Goal: Task Accomplishment & Management: Use online tool/utility

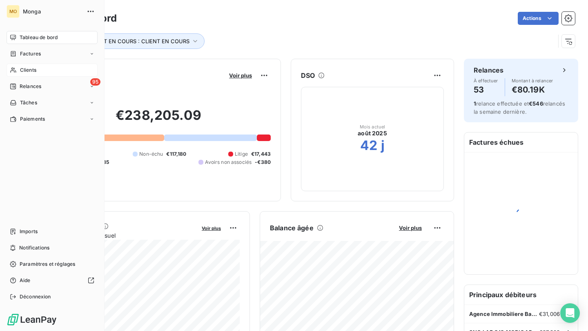
click at [16, 71] on icon at bounding box center [13, 70] width 6 height 5
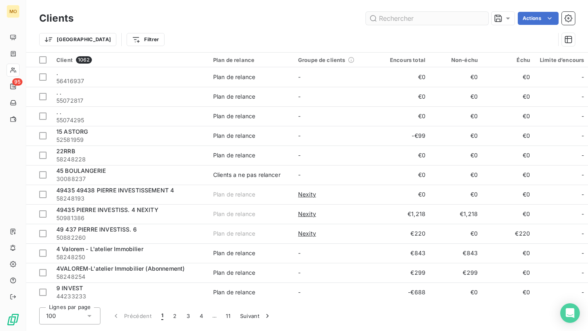
click at [400, 19] on input "text" at bounding box center [427, 18] width 122 height 13
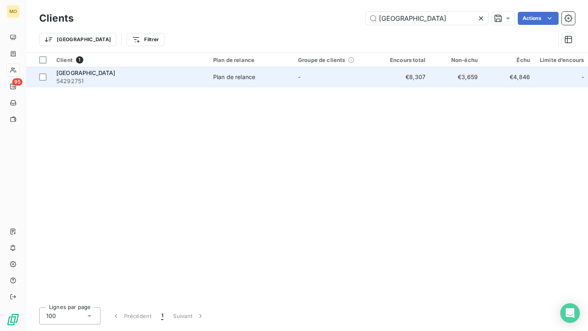
type input "[GEOGRAPHIC_DATA]"
click at [160, 75] on div "[GEOGRAPHIC_DATA]" at bounding box center [129, 73] width 147 height 8
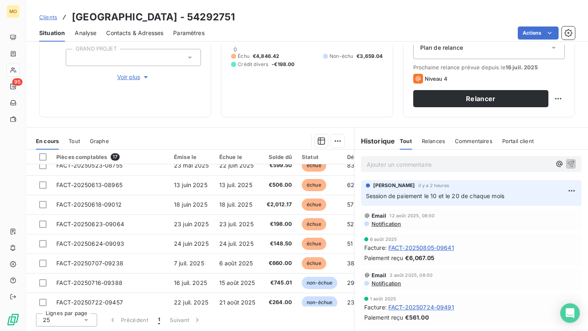
scroll to position [92, 0]
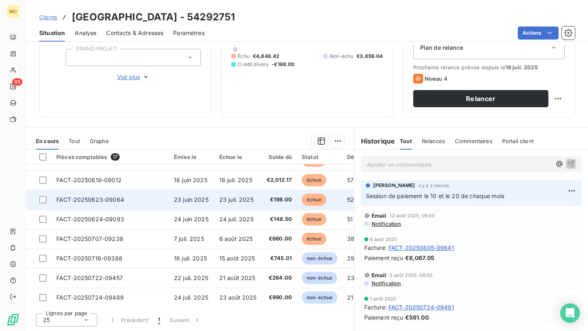
click at [212, 196] on td "23 juin 2025" at bounding box center [191, 200] width 45 height 20
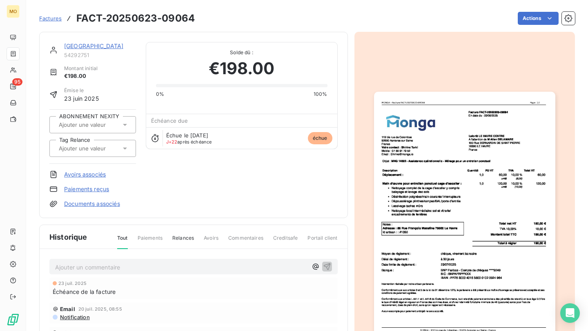
click at [267, 263] on p "Ajouter un commentaire ﻿" at bounding box center [181, 268] width 252 height 10
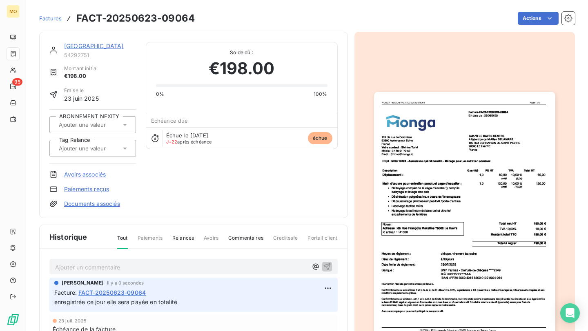
click at [112, 46] on link "[GEOGRAPHIC_DATA]" at bounding box center [94, 45] width 60 height 7
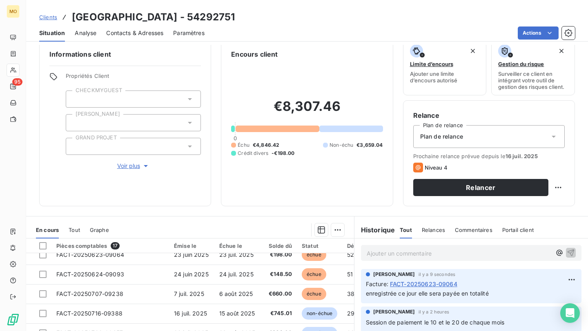
scroll to position [128, 0]
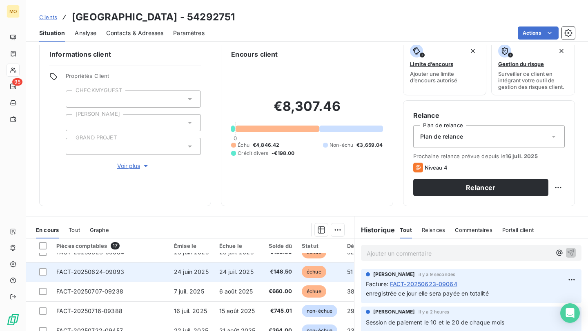
click at [176, 274] on span "24 juin 2025" at bounding box center [191, 272] width 35 height 7
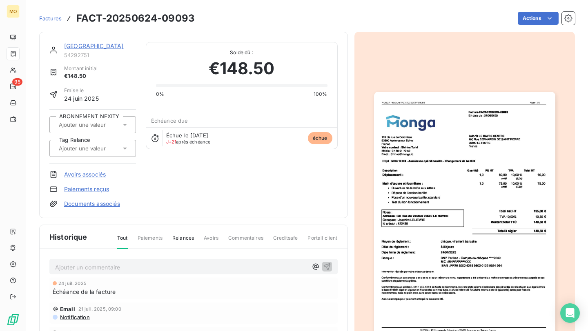
click at [239, 268] on p "Ajouter un commentaire ﻿" at bounding box center [181, 268] width 252 height 10
click at [329, 265] on icon "button" at bounding box center [327, 267] width 8 height 8
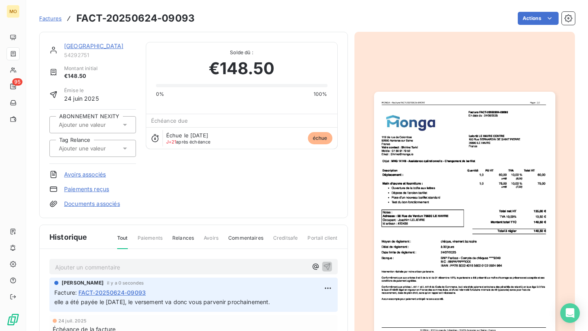
click at [107, 46] on link "[GEOGRAPHIC_DATA]" at bounding box center [94, 45] width 60 height 7
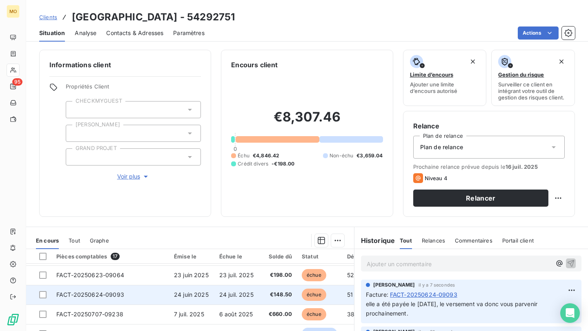
scroll to position [118, 0]
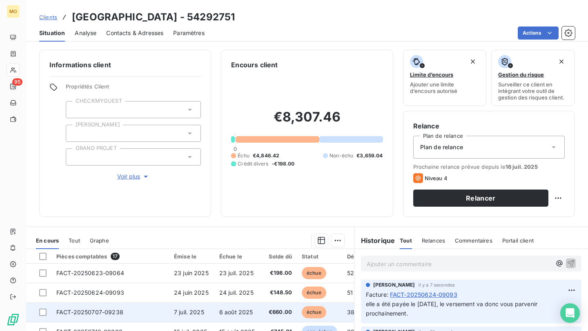
click at [198, 307] on td "7 juil. 2025" at bounding box center [191, 313] width 45 height 20
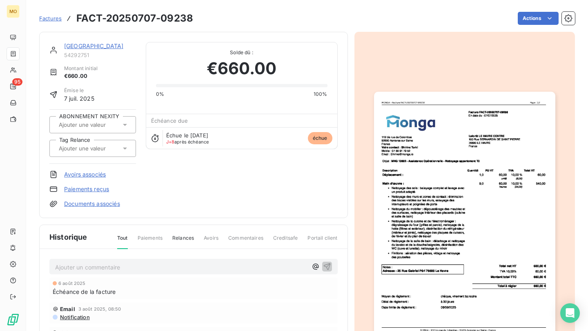
click at [236, 280] on div "6 août 2025 Échéance de la facture" at bounding box center [193, 289] width 288 height 22
click at [237, 265] on p "Ajouter un commentaire ﻿" at bounding box center [181, 268] width 252 height 10
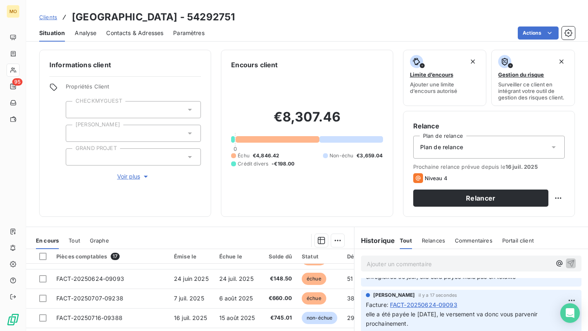
scroll to position [136, 0]
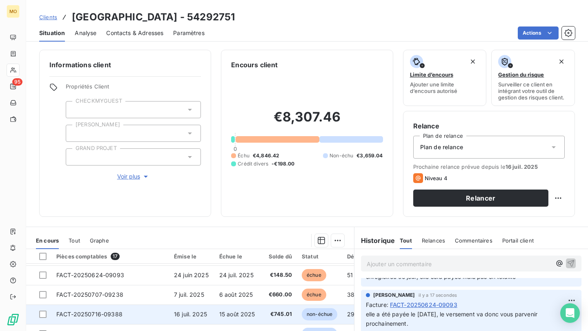
click at [279, 314] on span "€745.01" at bounding box center [279, 315] width 25 height 8
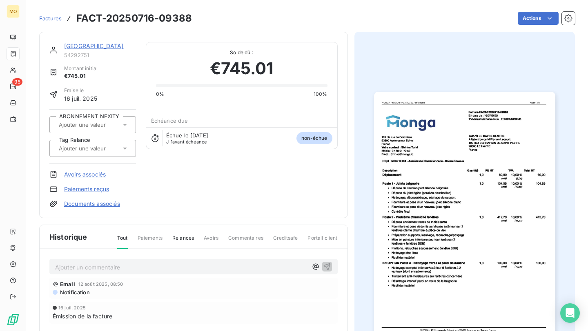
click at [262, 264] on p "Ajouter un commentaire ﻿" at bounding box center [181, 268] width 252 height 10
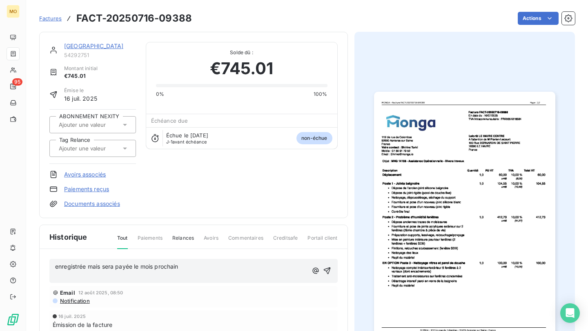
click at [328, 266] on div "enregistrée mais sera payée le mois prochain ﻿" at bounding box center [193, 272] width 277 height 20
click at [327, 270] on icon "button" at bounding box center [326, 271] width 7 height 7
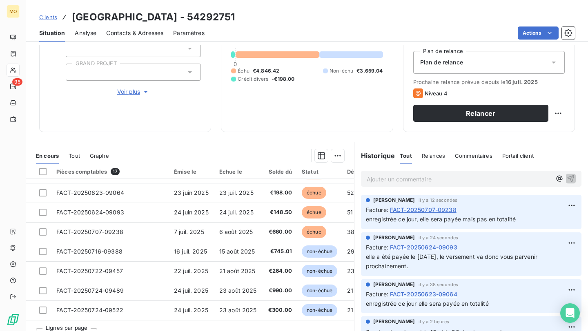
scroll to position [113, 0]
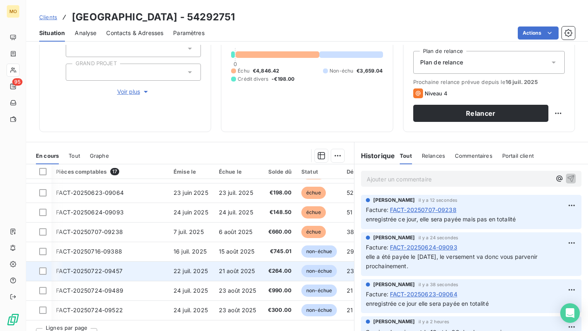
click at [251, 272] on span "21 août 2025" at bounding box center [237, 271] width 36 height 7
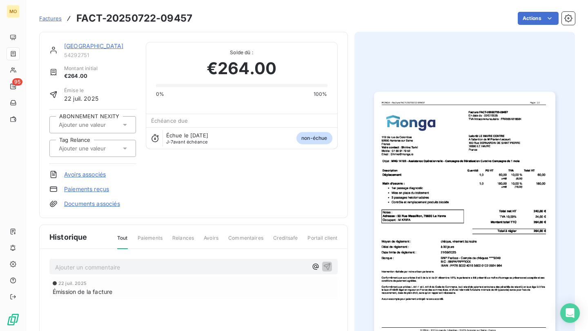
click at [271, 271] on p "Ajouter un commentaire ﻿" at bounding box center [181, 268] width 252 height 10
click at [329, 267] on icon "button" at bounding box center [326, 266] width 7 height 7
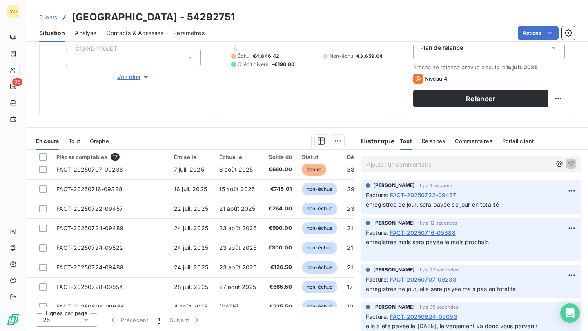
scroll to position [194, 0]
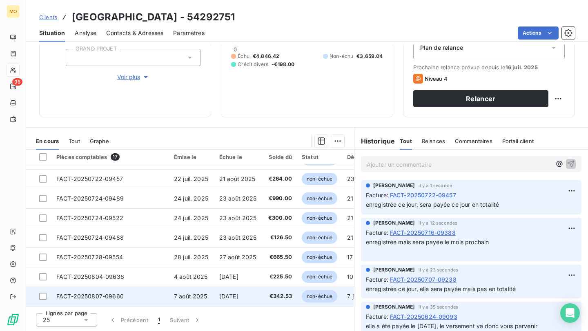
click at [274, 297] on span "€342.53" at bounding box center [279, 297] width 25 height 8
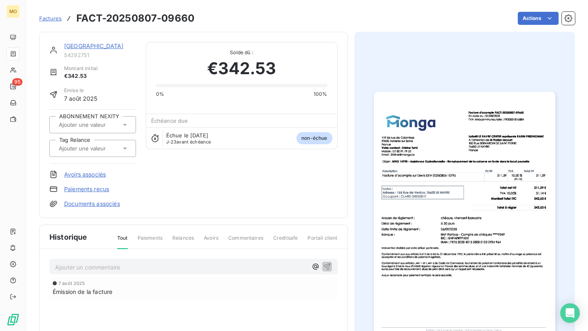
click at [281, 265] on p "Ajouter un commentaire ﻿" at bounding box center [181, 268] width 252 height 10
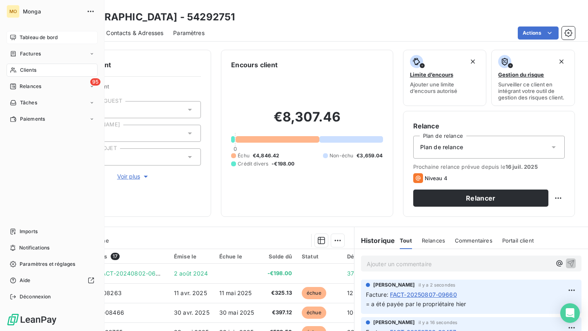
click at [15, 38] on icon at bounding box center [13, 37] width 6 height 5
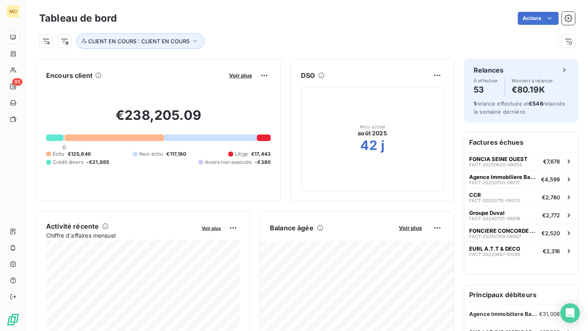
click at [246, 72] on button "Voir plus" at bounding box center [241, 75] width 28 height 7
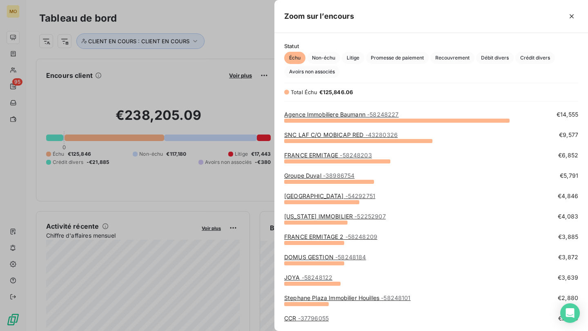
scroll to position [19, 0]
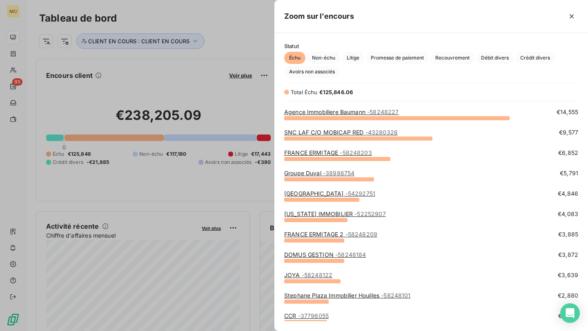
click at [312, 277] on span "- 58248122" at bounding box center [317, 275] width 31 height 7
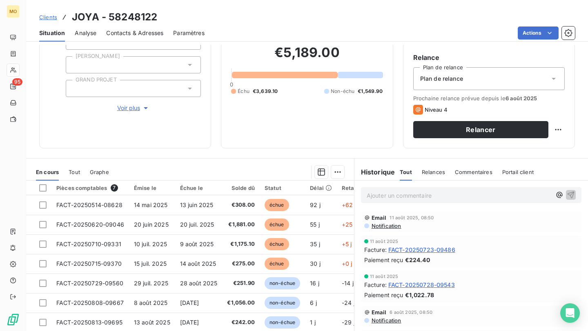
scroll to position [68, 0]
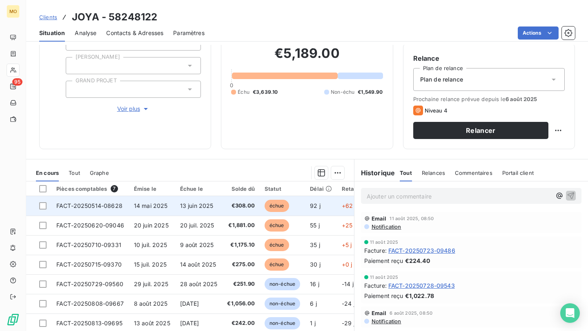
click at [317, 205] on span "92 j" at bounding box center [315, 205] width 11 height 7
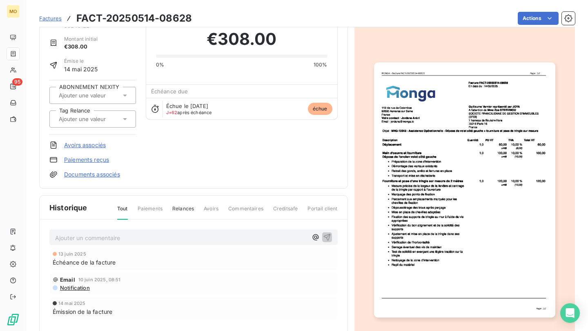
scroll to position [54, 0]
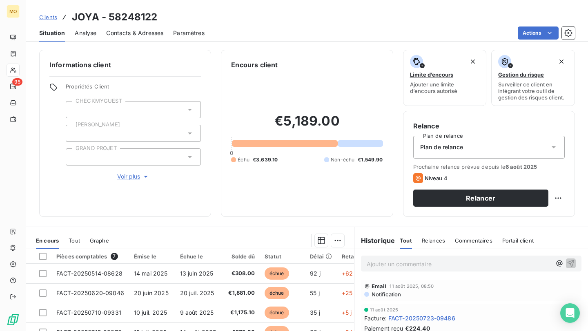
click at [154, 27] on div "Contacts & Adresses" at bounding box center [134, 32] width 57 height 17
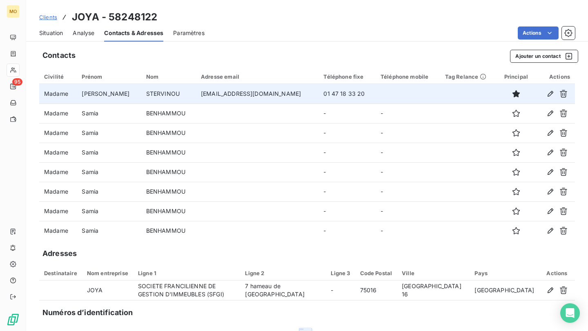
click at [228, 92] on td "[EMAIL_ADDRESS][DOMAIN_NAME]" at bounding box center [257, 94] width 122 height 20
copy td "[EMAIL_ADDRESS][DOMAIN_NAME]"
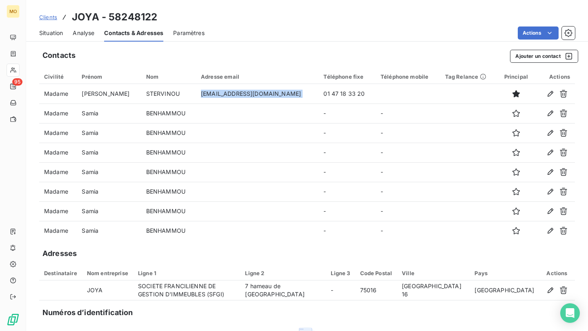
click at [50, 32] on span "Situation" at bounding box center [51, 33] width 24 height 8
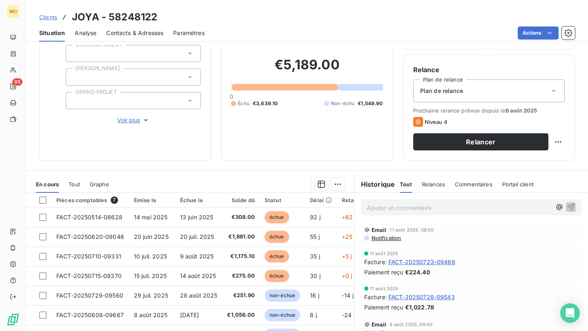
scroll to position [14, 0]
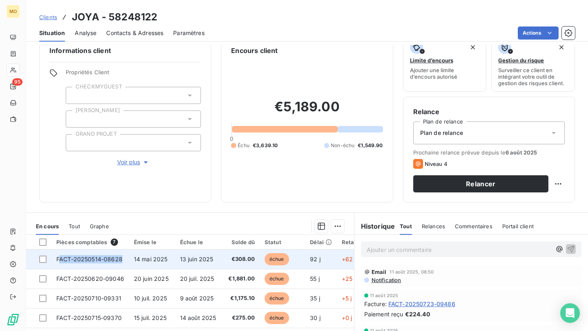
copy span "ACT-20250514-08628"
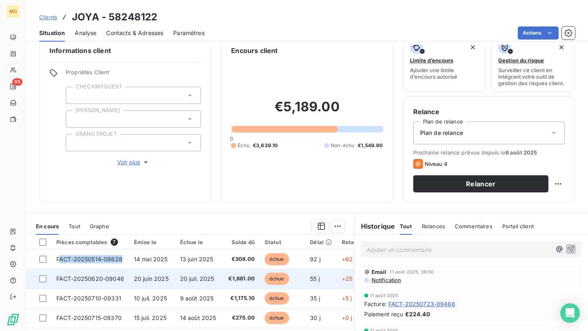
drag, startPoint x: 58, startPoint y: 258, endPoint x: 129, endPoint y: 273, distance: 72.1
click at [129, 273] on tbody "FACT-20250514-08628 14 mai 2025 13 juin 2025 €308.00 échue 92 j +62 j FACT-2025…" at bounding box center [225, 318] width 398 height 137
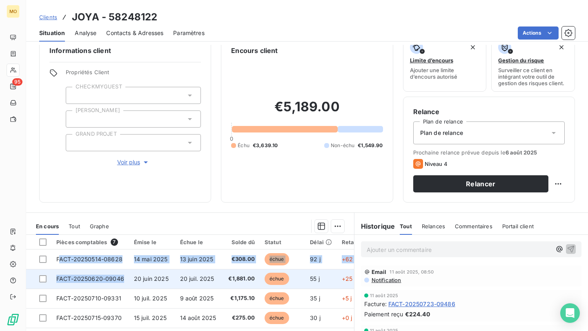
click at [126, 276] on td "FACT-20250620-09046" at bounding box center [90, 279] width 78 height 20
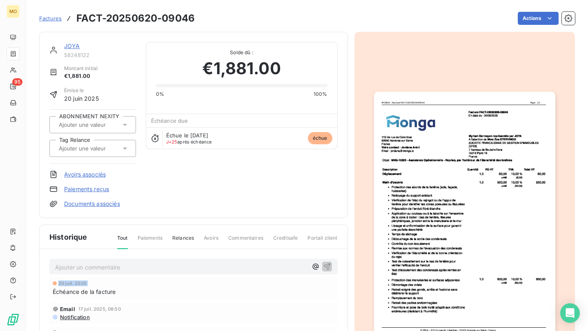
click at [126, 276] on div "Ajouter un commentaire ﻿ 20 juil. 2025 Échéance de la facture Email 17 juil. 20…" at bounding box center [194, 315] width 308 height 133
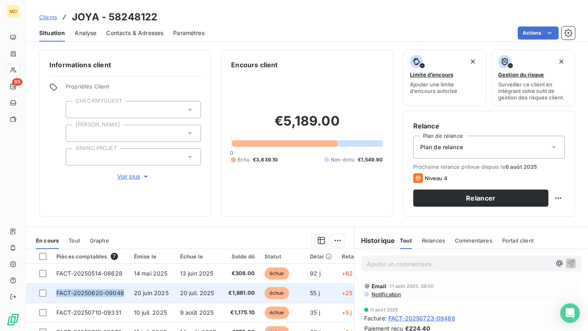
copy span "FACT-20250620-09046"
drag, startPoint x: 125, startPoint y: 291, endPoint x: 267, endPoint y: 302, distance: 141.7
click at [267, 302] on tr "FACT-20250620-09046 20 juin 2025 20 juil. 2025 €1,881.00 échue 55 j +25 j" at bounding box center [225, 294] width 398 height 20
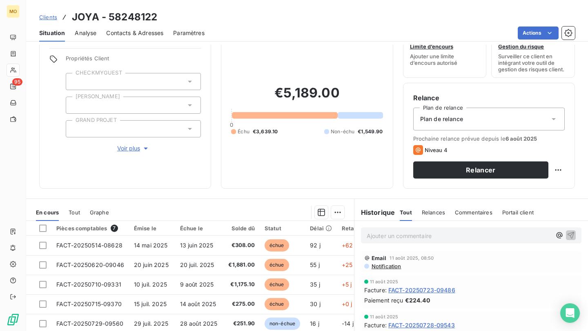
scroll to position [47, 0]
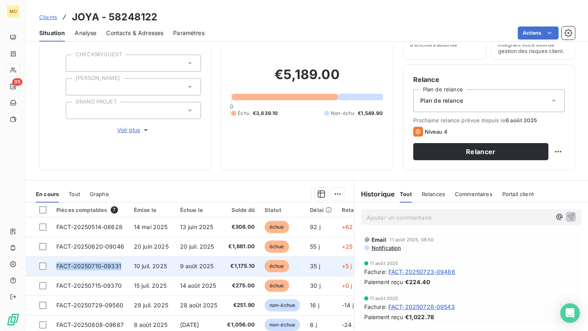
copy span "FACT-20250710-09331"
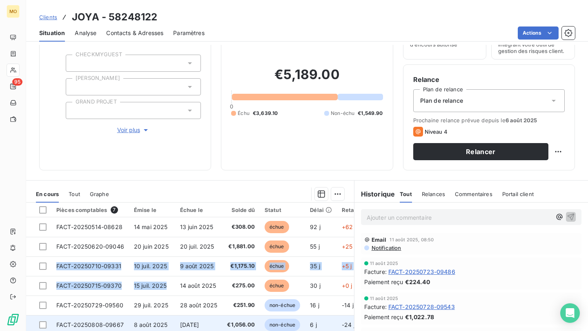
drag, startPoint x: 56, startPoint y: 267, endPoint x: 161, endPoint y: 318, distance: 116.7
click at [161, 318] on tbody "FACT-20250514-08628 14 mai 2025 13 juin 2025 €308.00 échue 92 j +62 j FACT-2025…" at bounding box center [225, 286] width 398 height 137
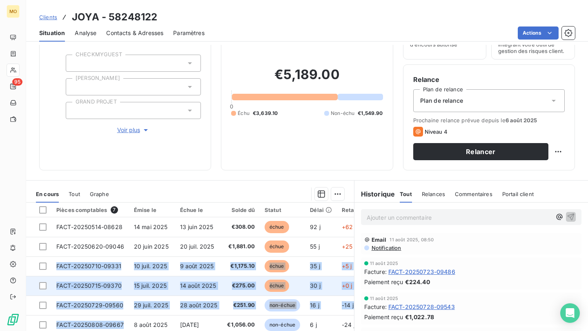
click at [100, 290] on td "FACT-20250715-09370" at bounding box center [90, 286] width 78 height 20
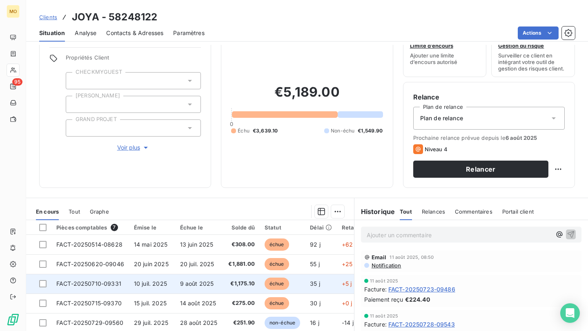
scroll to position [59, 0]
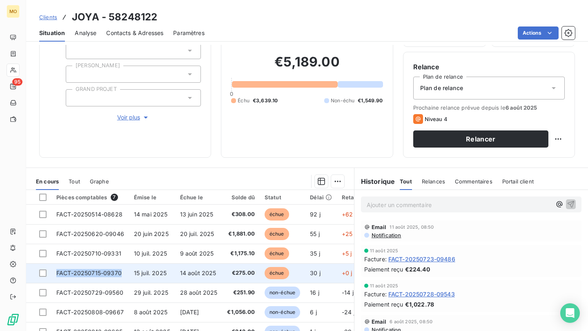
copy span "FACT-20250715-09370"
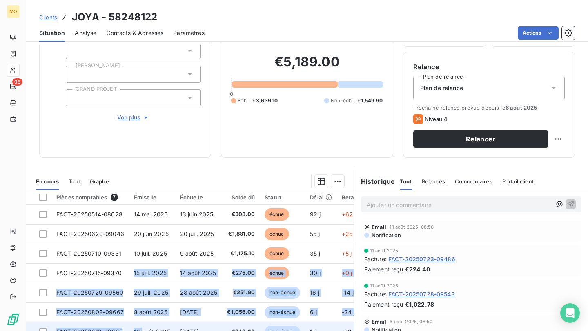
drag, startPoint x: 127, startPoint y: 275, endPoint x: 158, endPoint y: 331, distance: 64.0
click at [158, 331] on tbody "FACT-20250514-08628 14 mai 2025 13 juin 2025 €308.00 échue 92 j +62 j FACT-2025…" at bounding box center [225, 273] width 398 height 137
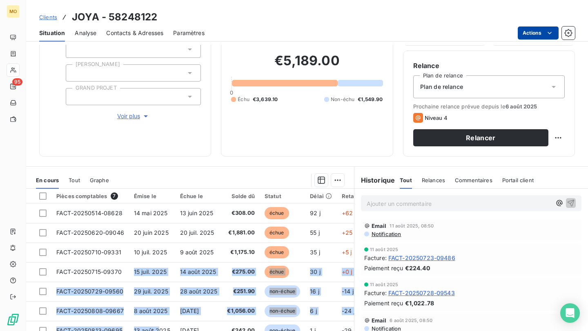
click at [520, 31] on html "MO 95 Clients JOYA - 58248122 Situation Analyse Contacts & Adresses Paramètres …" at bounding box center [294, 165] width 588 height 331
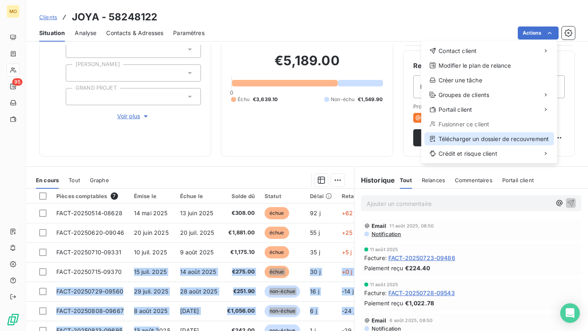
click at [461, 136] on div "Télécharger un dossier de recouvrement" at bounding box center [489, 139] width 129 height 13
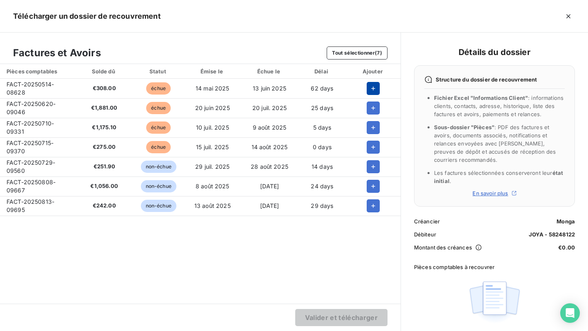
click at [369, 87] on icon "button" at bounding box center [373, 89] width 8 height 8
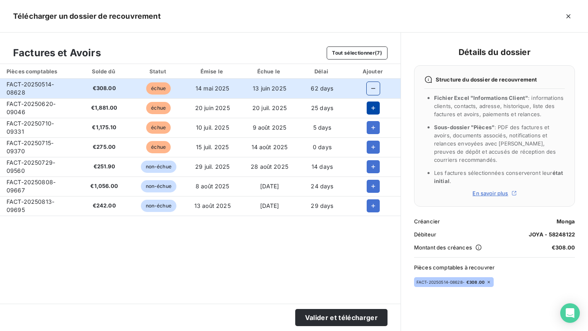
click at [367, 102] on button "button" at bounding box center [373, 108] width 13 height 13
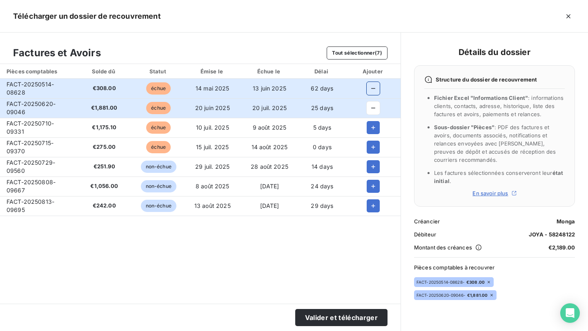
click at [366, 116] on td at bounding box center [373, 108] width 54 height 20
click at [366, 138] on td at bounding box center [373, 148] width 54 height 20
click at [369, 124] on icon "button" at bounding box center [373, 128] width 8 height 8
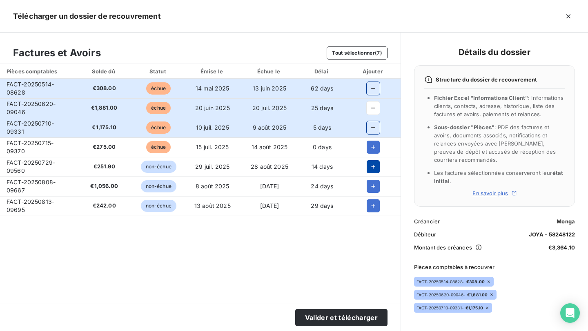
click at [369, 165] on icon "button" at bounding box center [373, 167] width 8 height 8
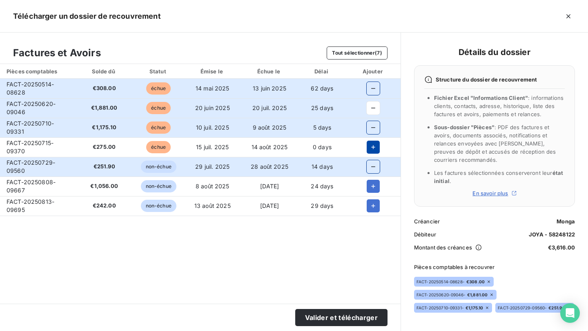
click at [369, 146] on icon "button" at bounding box center [373, 147] width 8 height 8
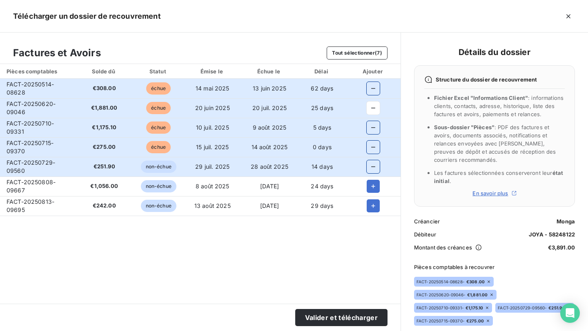
click at [369, 169] on icon "button" at bounding box center [373, 167] width 8 height 8
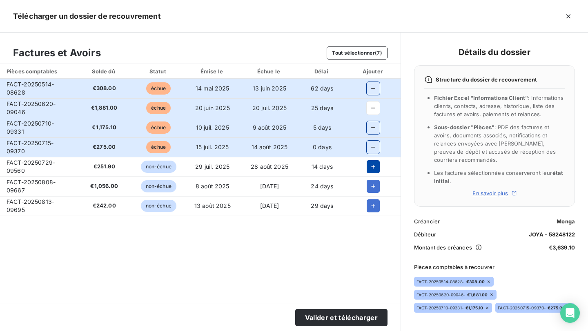
click at [311, 331] on section "Valider et télécharger" at bounding box center [200, 317] width 400 height 27
click at [312, 322] on button "Valider et télécharger" at bounding box center [341, 317] width 92 height 17
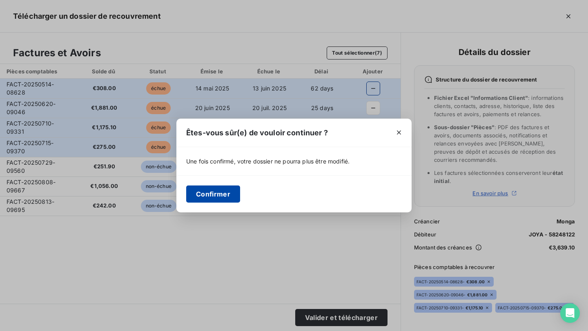
click at [221, 197] on button "Confirmer" at bounding box center [213, 194] width 54 height 17
